Goal: Obtain resource: Obtain resource

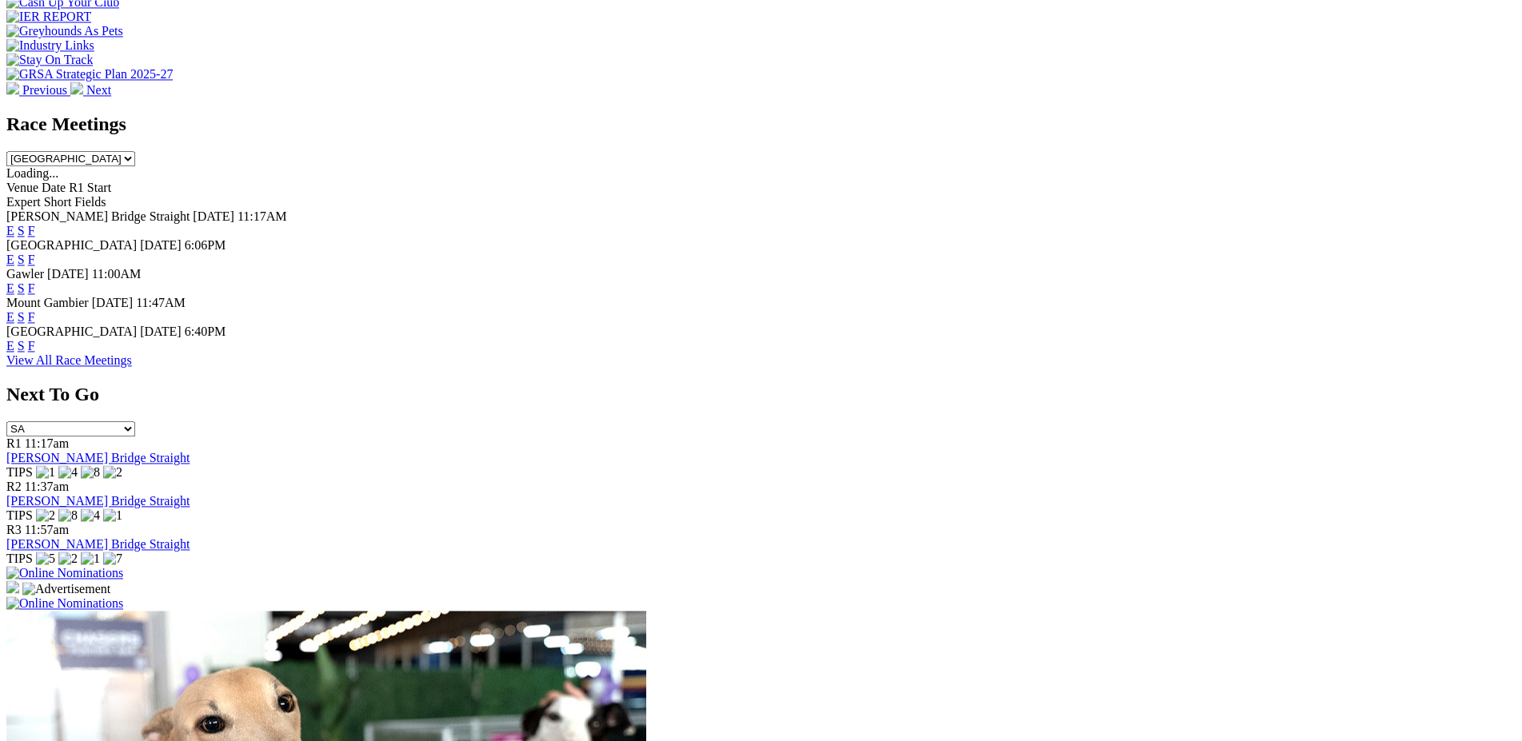
scroll to position [611, 0]
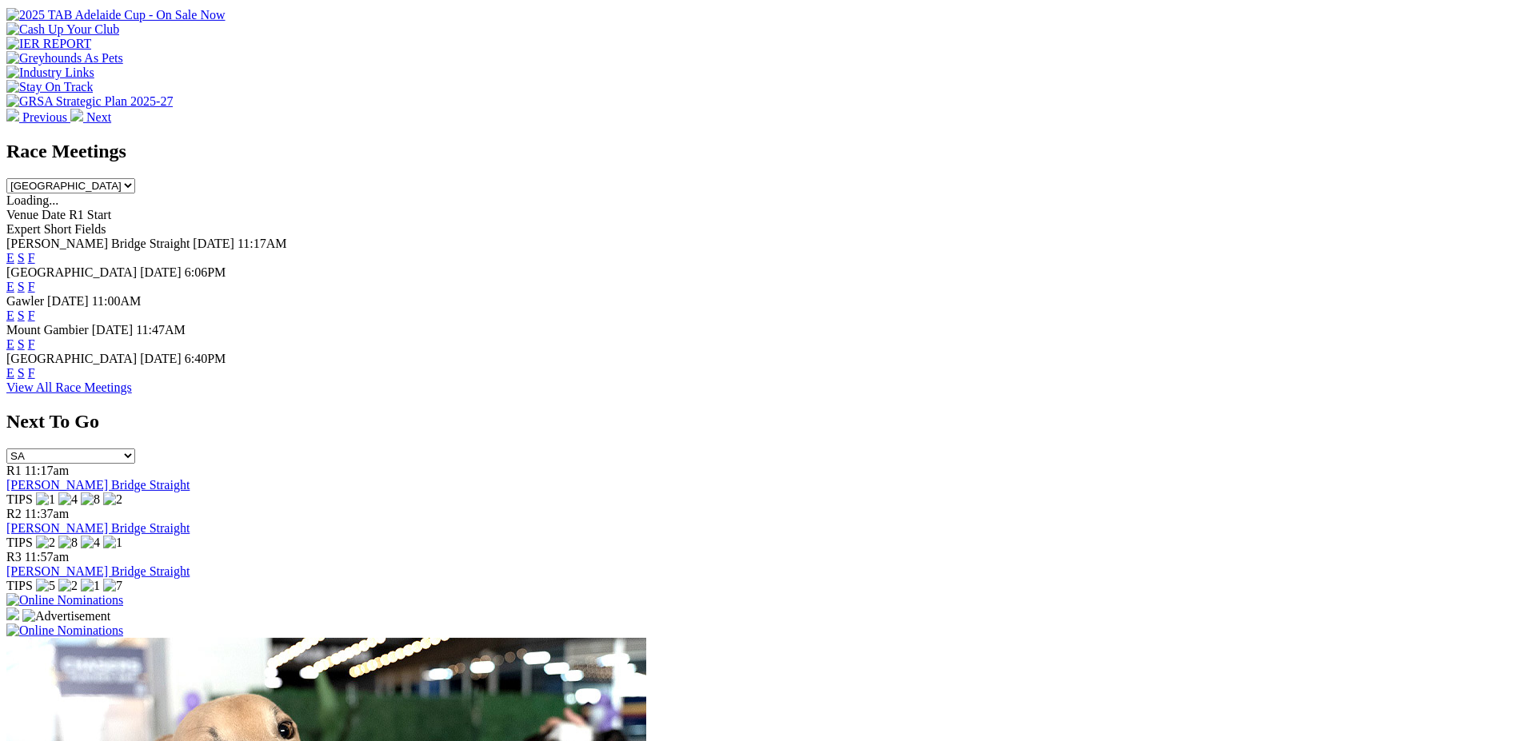
click at [35, 338] on link "F" at bounding box center [31, 345] width 7 height 14
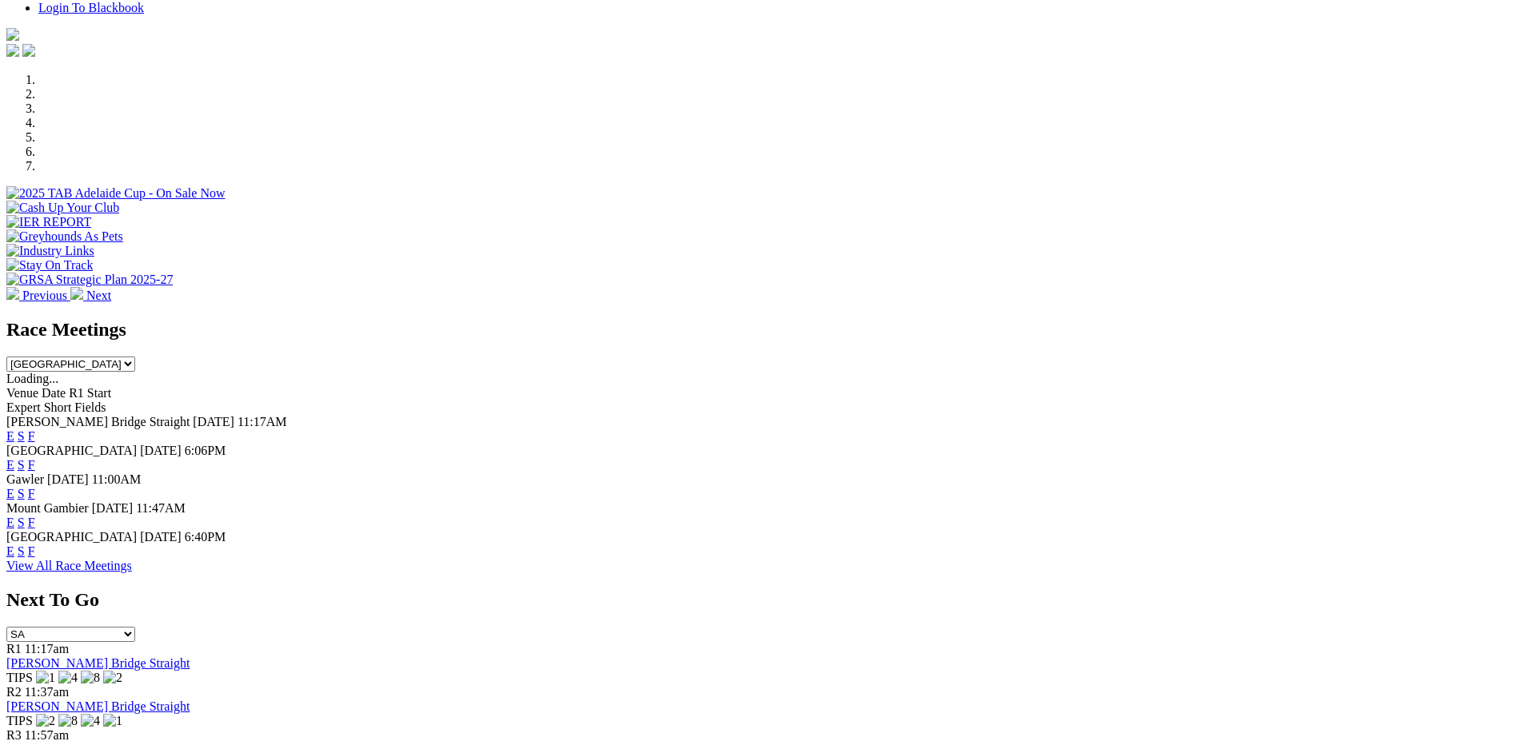
scroll to position [450, 0]
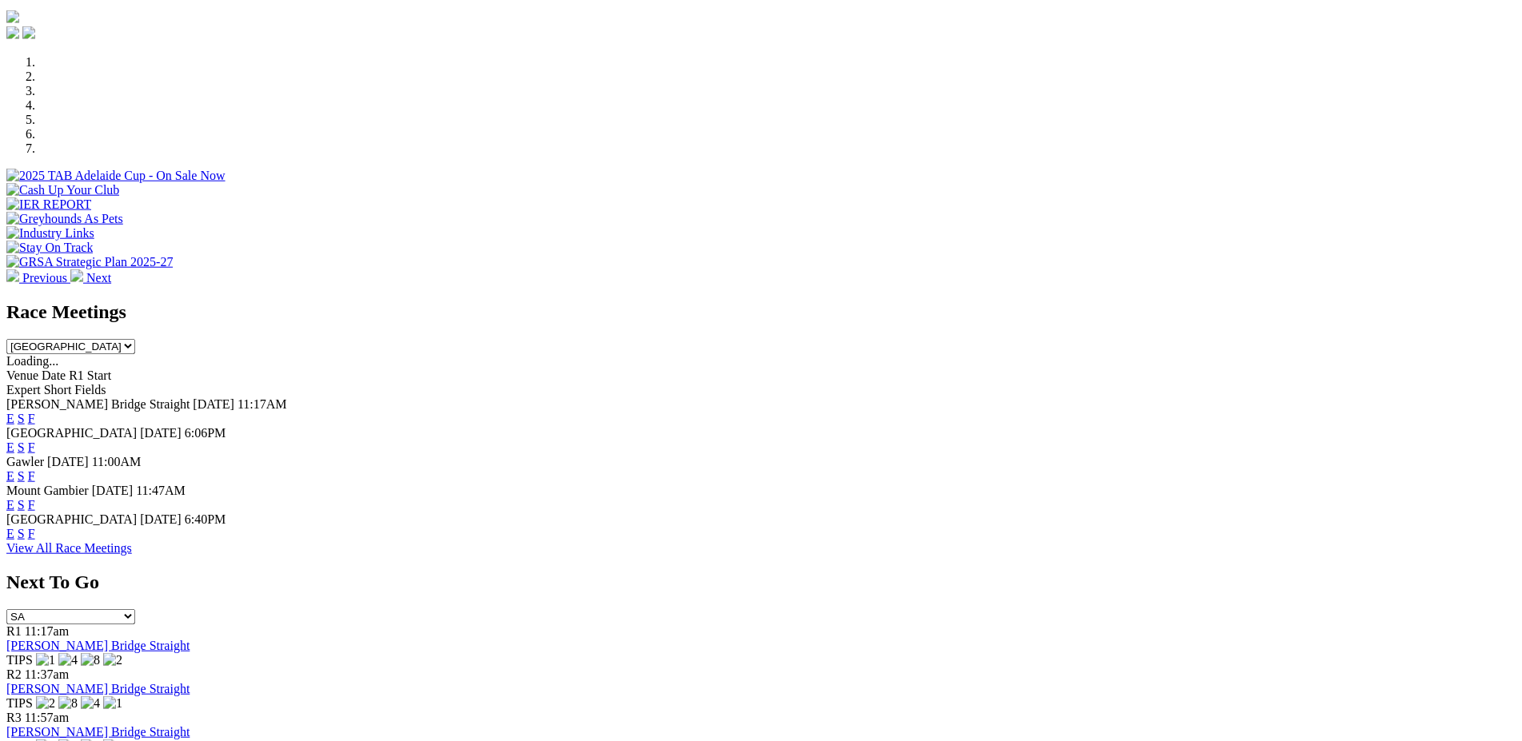
click at [14, 498] on link "E" at bounding box center [10, 505] width 8 height 14
